Goal: Task Accomplishment & Management: Complete application form

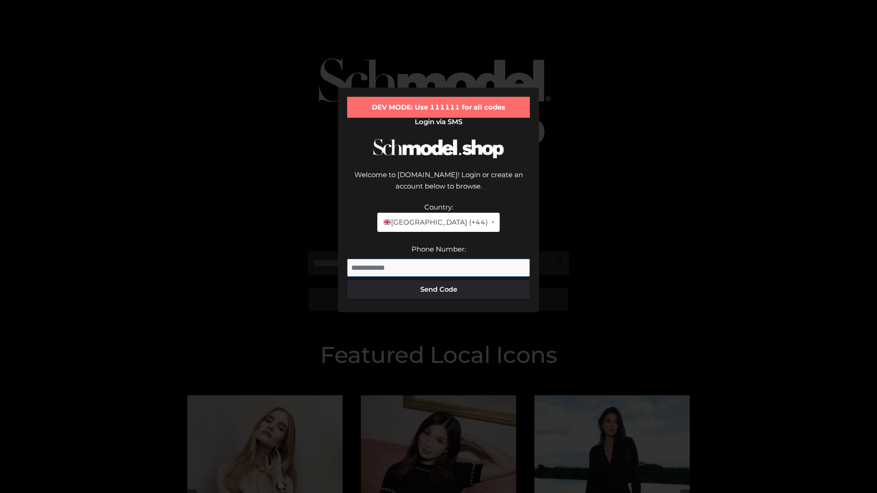
click at [438, 259] on input "Phone Number:" at bounding box center [438, 268] width 183 height 18
type input "**********"
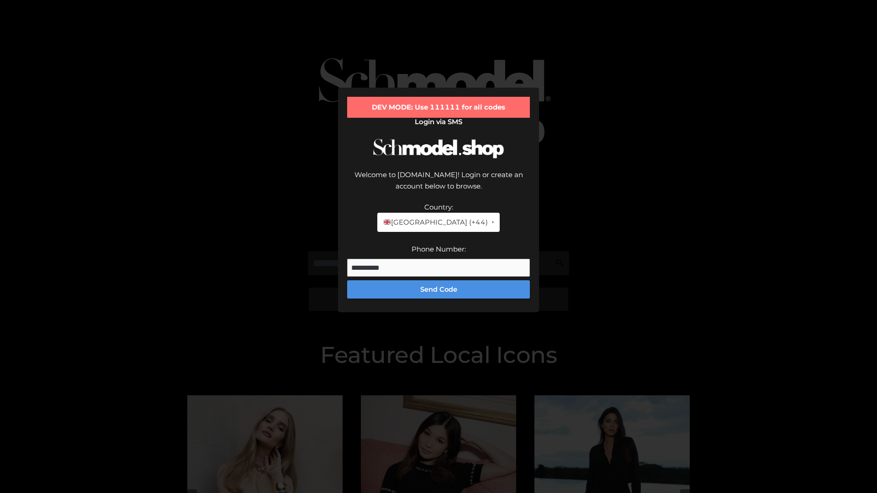
click at [438, 280] on button "Send Code" at bounding box center [438, 289] width 183 height 18
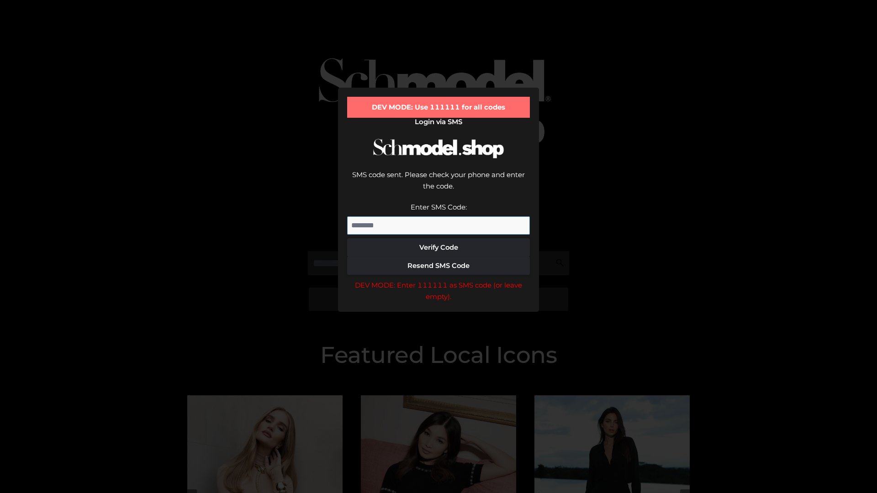
click at [438, 216] on input "Enter SMS Code:" at bounding box center [438, 225] width 183 height 18
type input "******"
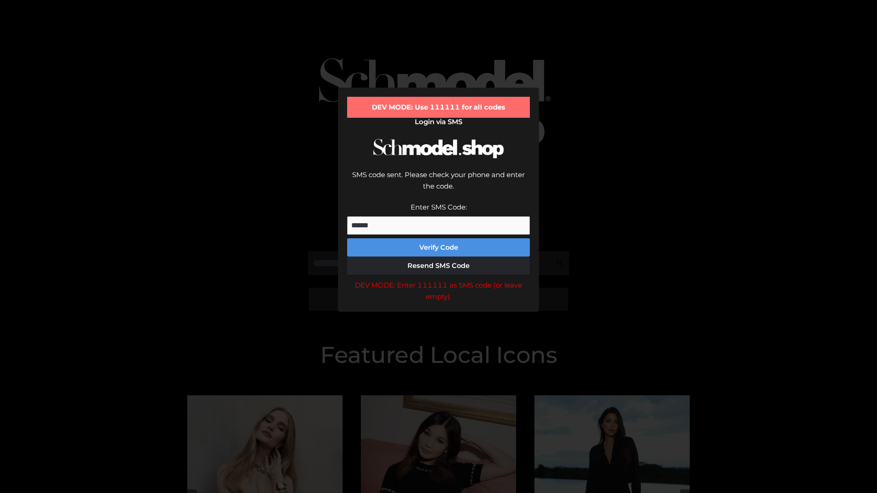
click at [438, 238] on button "Verify Code" at bounding box center [438, 247] width 183 height 18
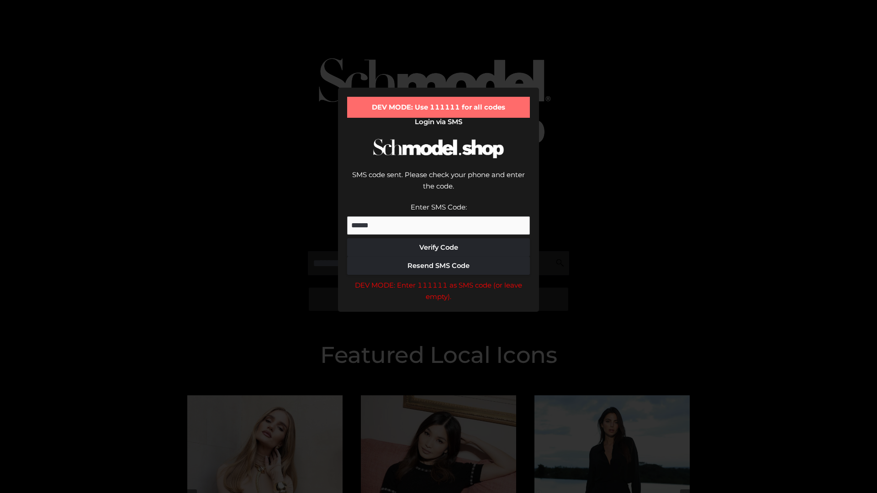
click at [438, 279] on div "DEV MODE: Enter 111111 as SMS code (or leave empty)." at bounding box center [438, 290] width 183 height 23
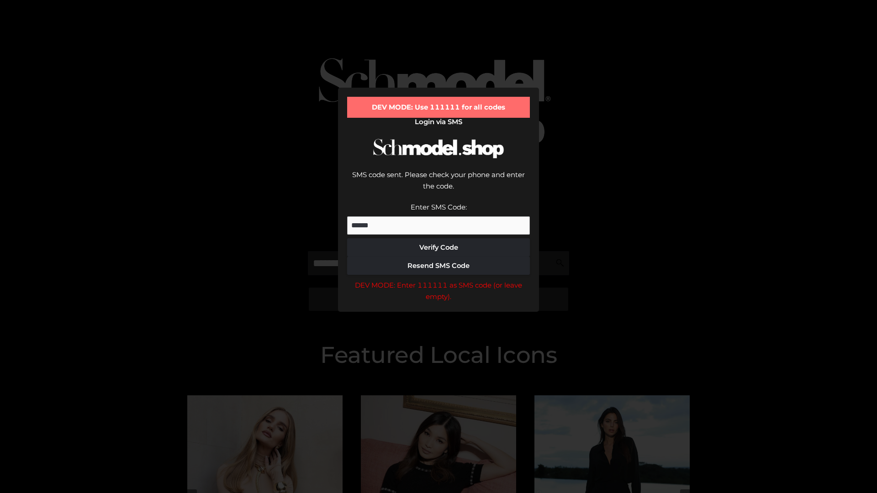
click at [438, 279] on div "DEV MODE: Enter 111111 as SMS code (or leave empty)." at bounding box center [438, 290] width 183 height 23
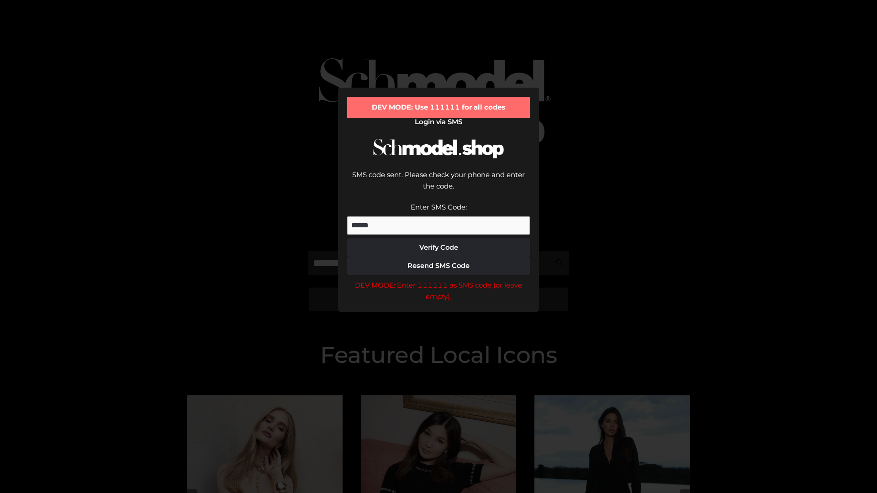
click at [438, 279] on div "DEV MODE: Enter 111111 as SMS code (or leave empty)." at bounding box center [438, 290] width 183 height 23
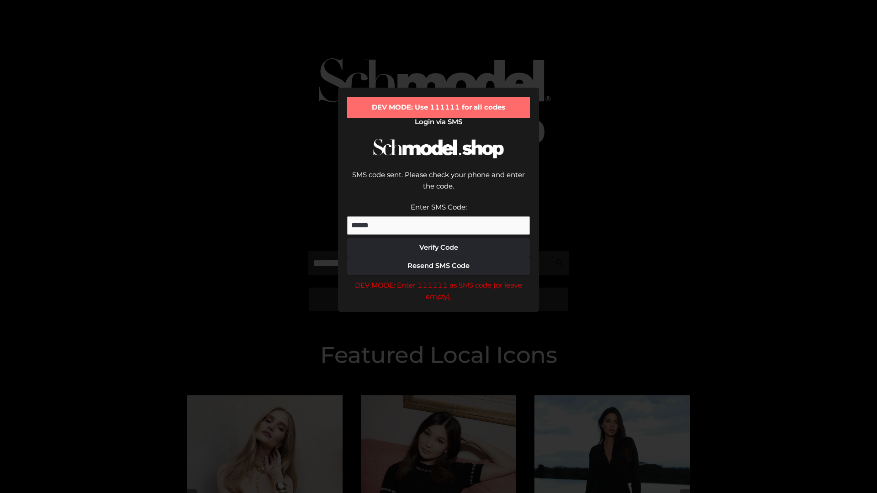
click at [438, 279] on div "DEV MODE: Enter 111111 as SMS code (or leave empty)." at bounding box center [438, 290] width 183 height 23
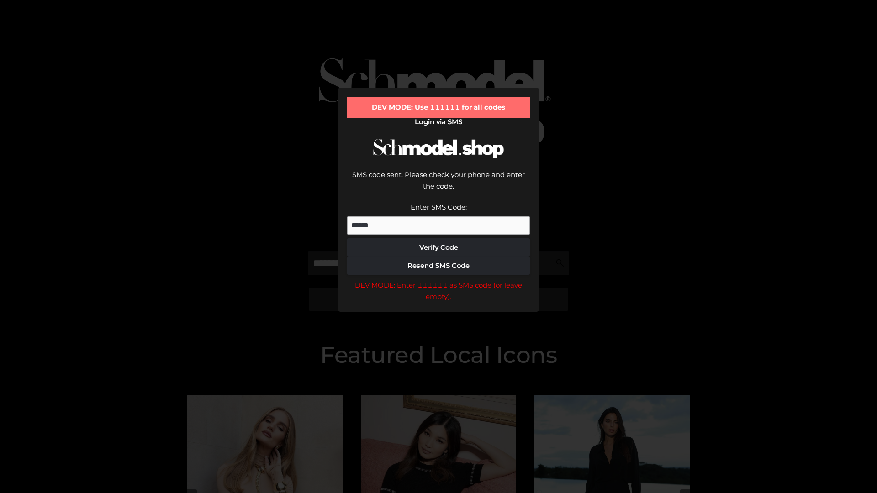
click at [438, 279] on div "DEV MODE: Enter 111111 as SMS code (or leave empty)." at bounding box center [438, 290] width 183 height 23
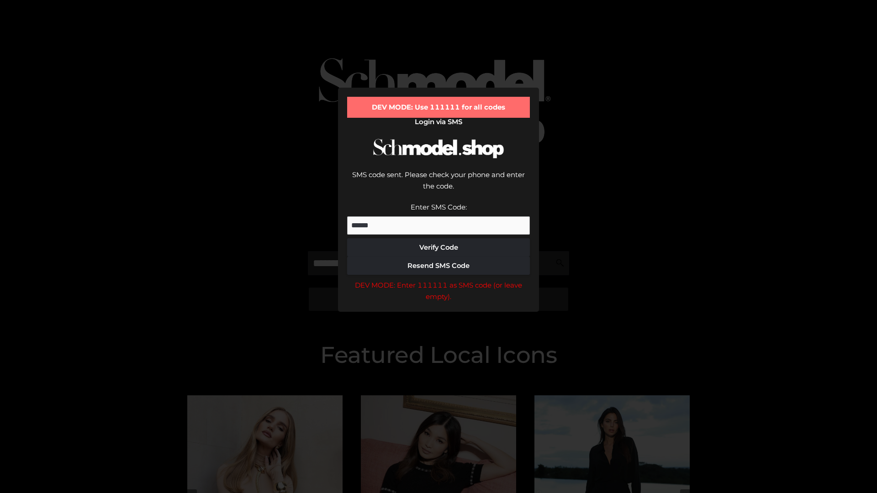
click at [438, 279] on div "DEV MODE: Enter 111111 as SMS code (or leave empty)." at bounding box center [438, 290] width 183 height 23
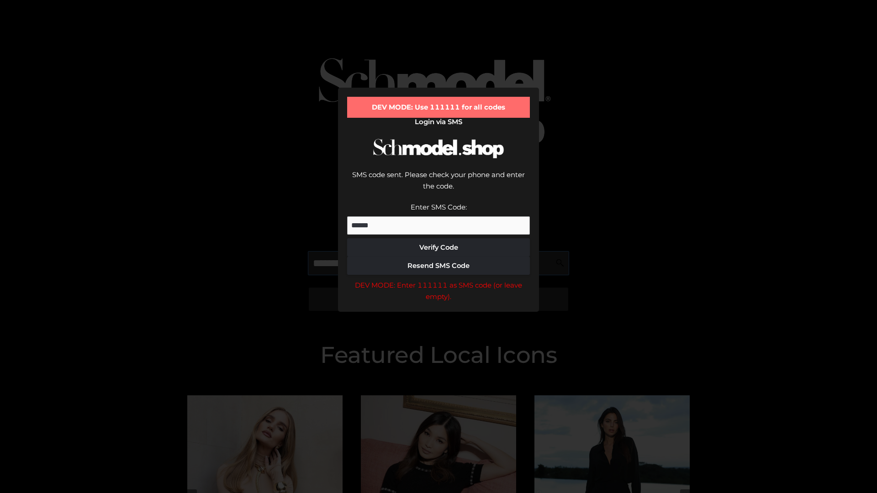
scroll to position [0, 47]
click at [438, 279] on div "DEV MODE: Enter 111111 as SMS code (or leave empty)." at bounding box center [438, 290] width 183 height 23
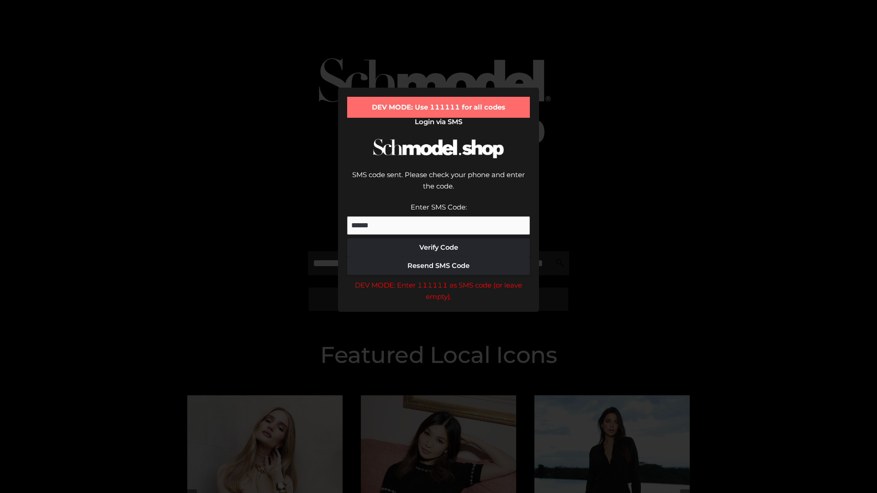
click at [438, 279] on div "DEV MODE: Enter 111111 as SMS code (or leave empty)." at bounding box center [438, 290] width 183 height 23
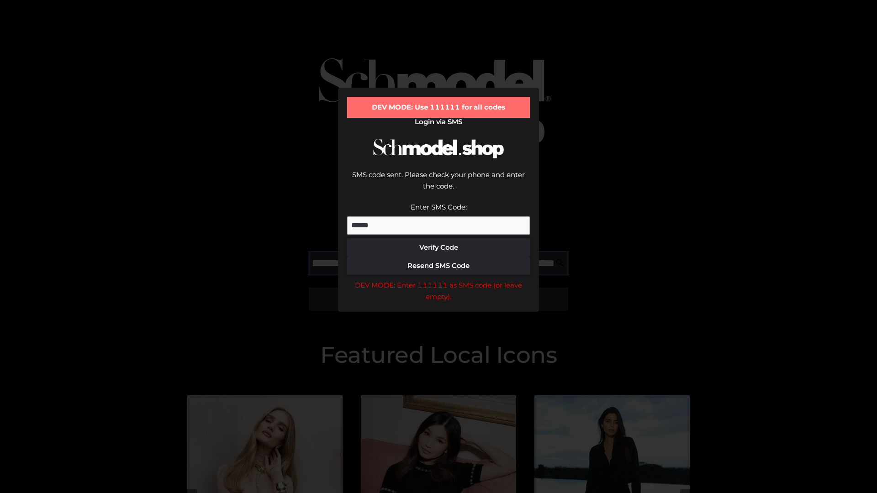
scroll to position [0, 100]
click at [438, 279] on div "DEV MODE: Enter 111111 as SMS code (or leave empty)." at bounding box center [438, 290] width 183 height 23
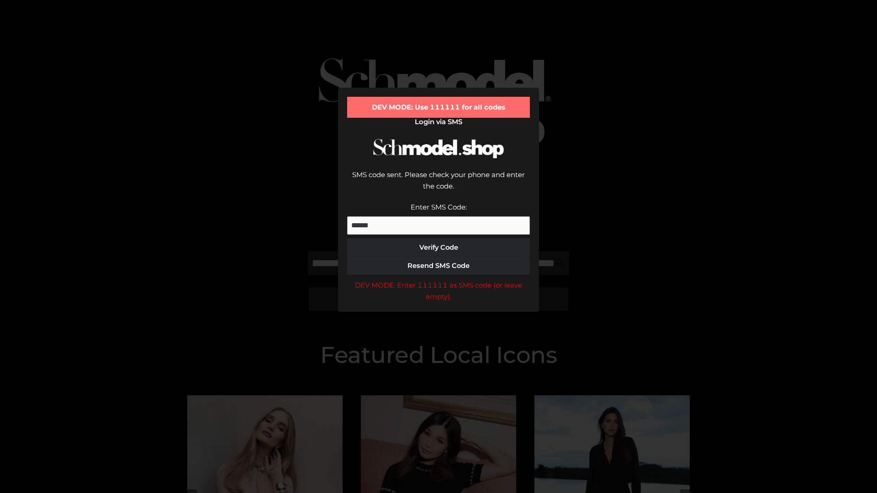
click at [438, 279] on div "DEV MODE: Enter 111111 as SMS code (or leave empty)." at bounding box center [438, 290] width 183 height 23
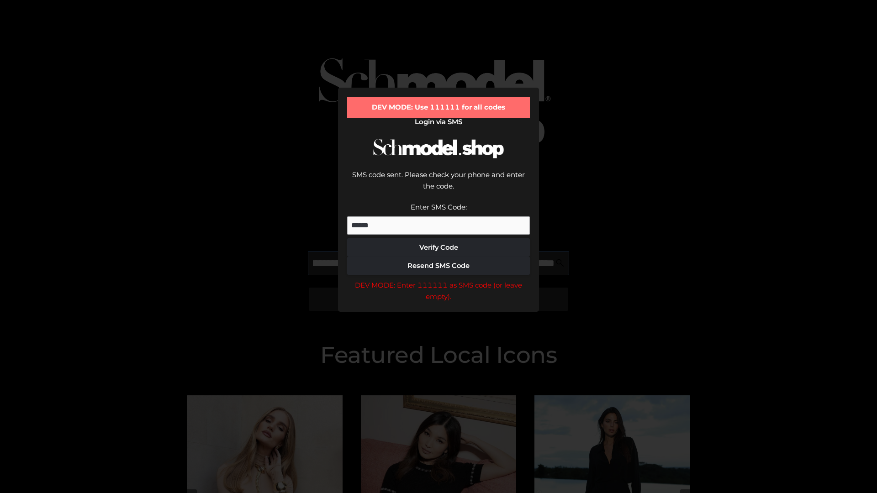
scroll to position [0, 155]
click at [438, 279] on div "DEV MODE: Enter 111111 as SMS code (or leave empty)." at bounding box center [438, 290] width 183 height 23
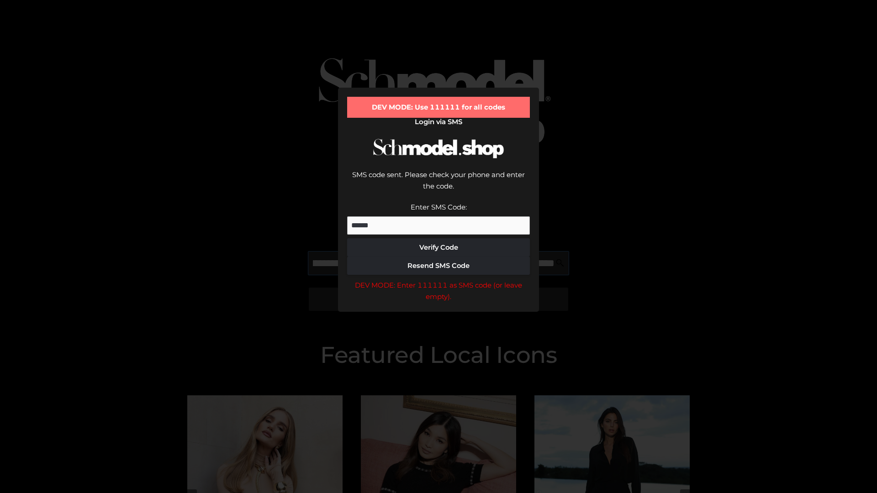
type input "**********"
